Goal: Navigation & Orientation: Understand site structure

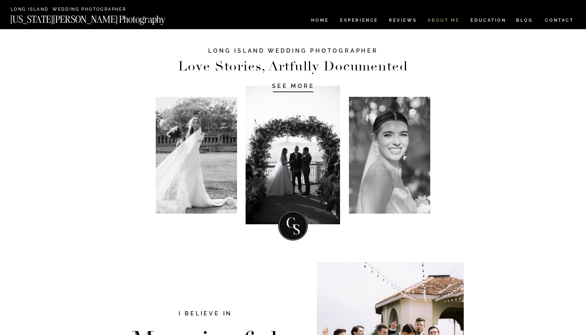
click at [436, 21] on nav "ABOUT ME" at bounding box center [443, 21] width 32 height 6
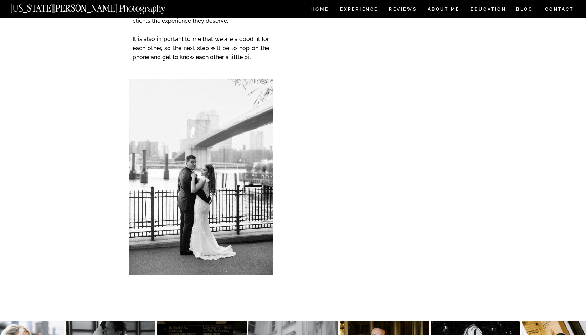
scroll to position [1291, 0]
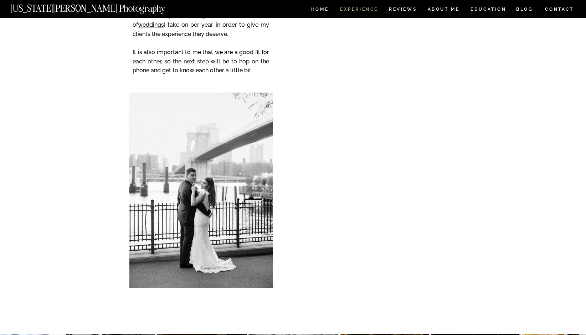
click at [356, 11] on nav "Experience" at bounding box center [358, 10] width 37 height 6
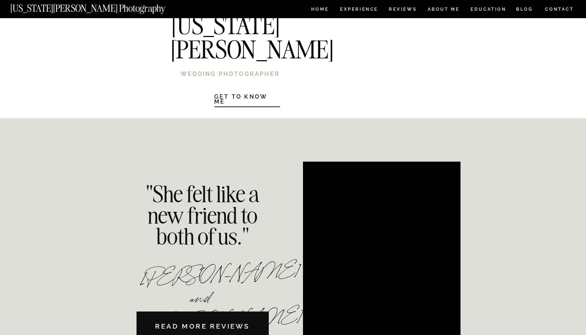
scroll to position [1496, 0]
